Goal: Task Accomplishment & Management: Complete application form

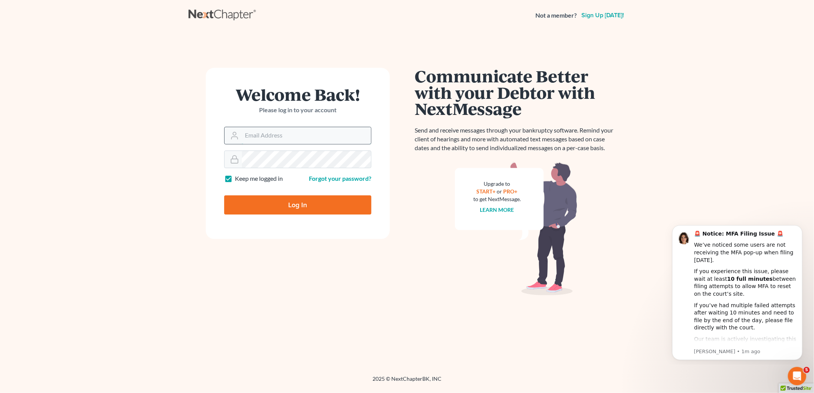
click at [275, 138] on input "Email Address" at bounding box center [306, 135] width 129 height 17
type input "[EMAIL_ADDRESS][DOMAIN_NAME]"
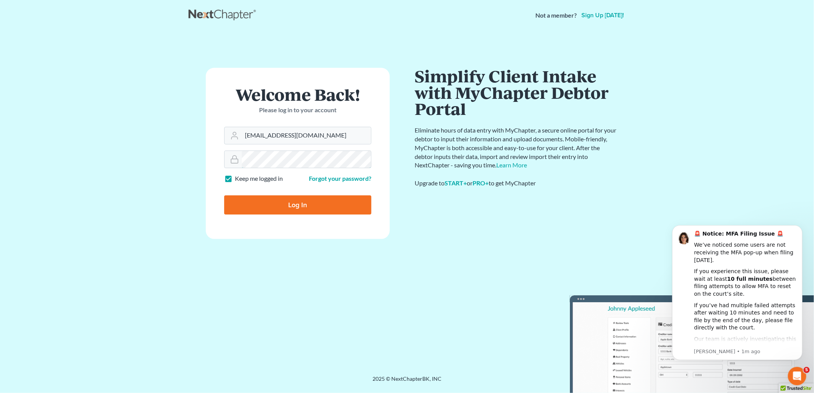
click at [224, 195] on input "Log In" at bounding box center [297, 204] width 147 height 19
type input "Thinking..."
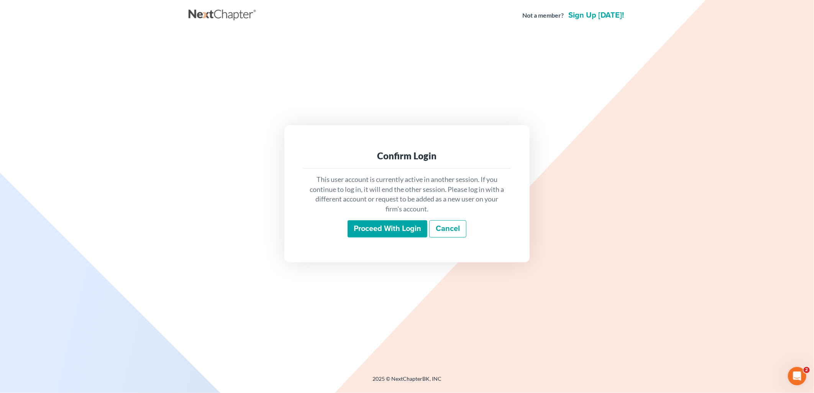
click at [386, 228] on input "Proceed with login" at bounding box center [387, 229] width 80 height 18
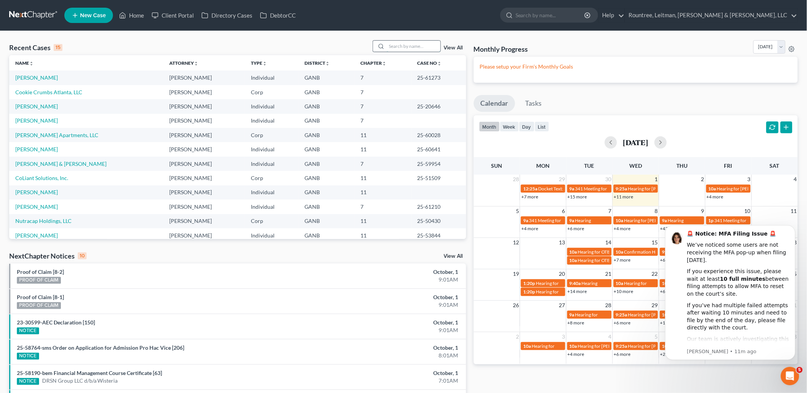
click at [398, 47] on input "search" at bounding box center [414, 46] width 54 height 11
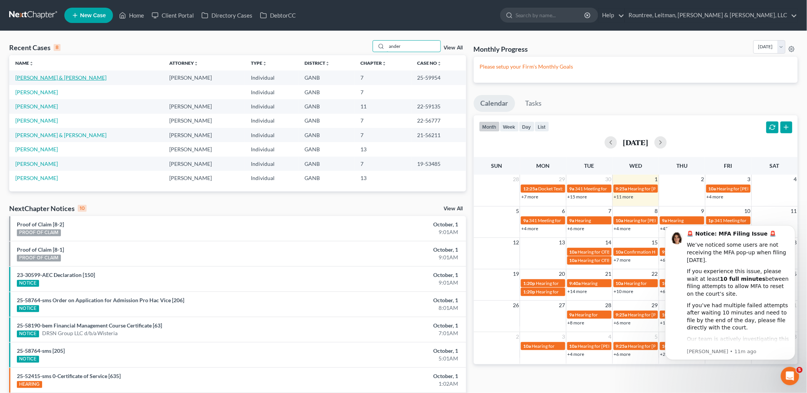
type input "ander"
click at [51, 76] on link "Anderson, Dareen & Alkobadi, Adam" at bounding box center [60, 77] width 91 height 7
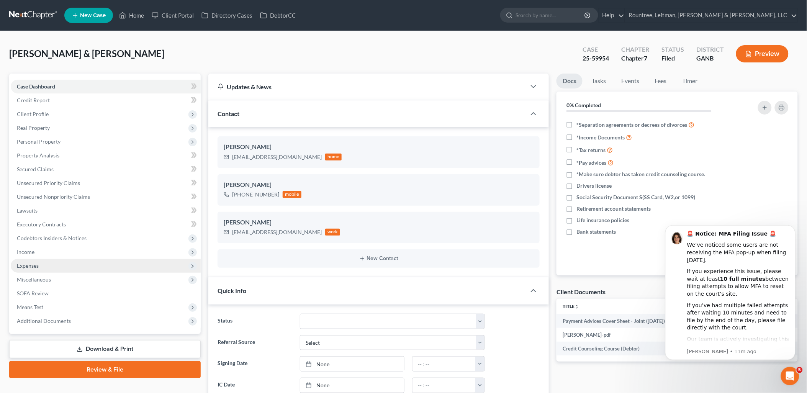
click at [74, 263] on span "Expenses" at bounding box center [106, 266] width 190 height 14
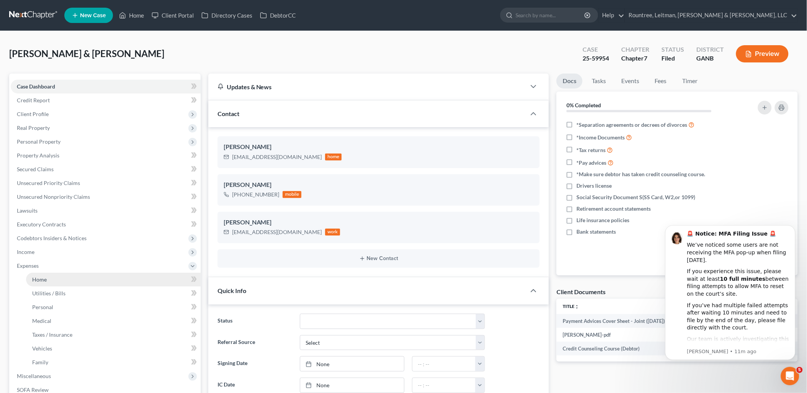
click at [79, 276] on link "Home" at bounding box center [113, 280] width 175 height 14
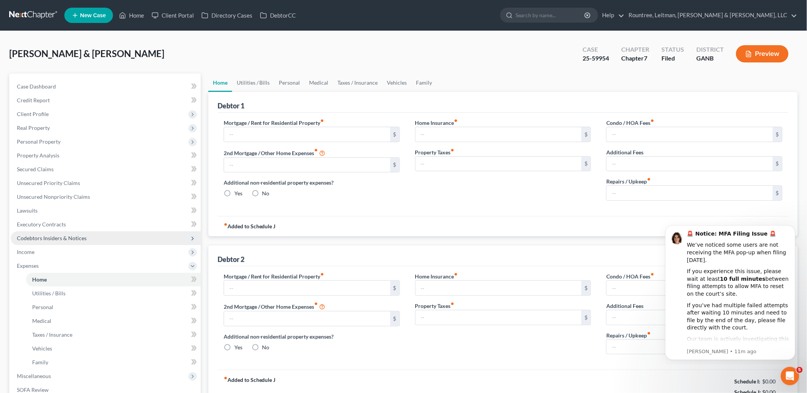
type input "4,711.62"
type input "1,000.00"
radio input "true"
type input "0.00"
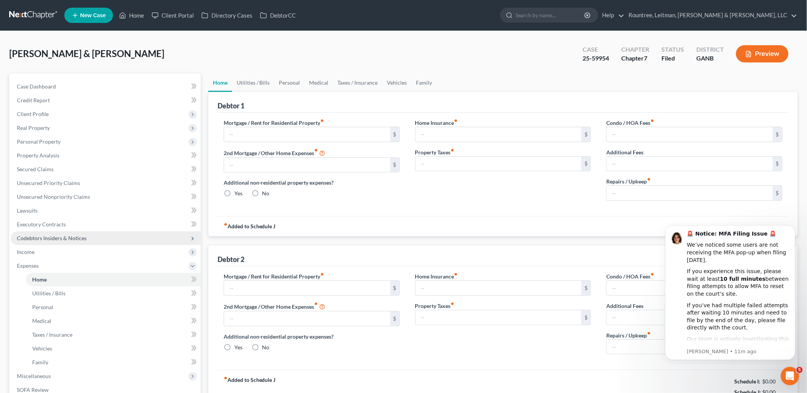
type input "0.00"
radio input "true"
type input "0.00"
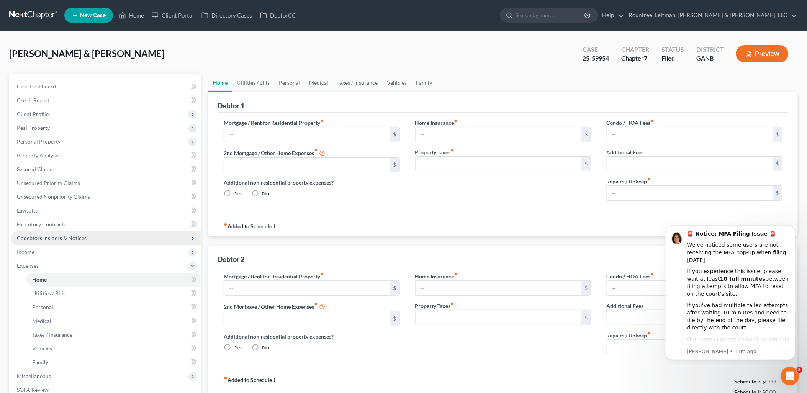
type input "0.00"
click at [791, 228] on icon "Dismiss notification" at bounding box center [793, 227] width 4 height 4
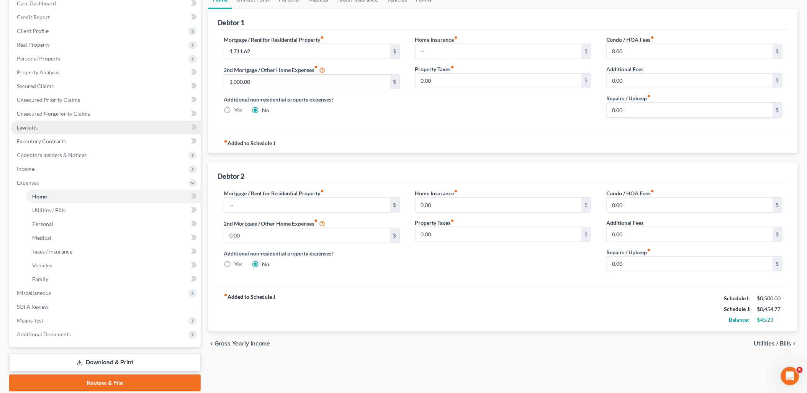
scroll to position [85, 0]
